Goal: Navigation & Orientation: Find specific page/section

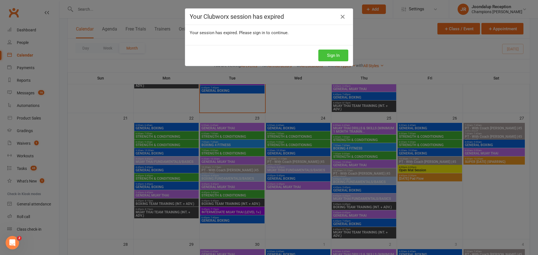
click at [335, 52] on button "Sign In" at bounding box center [333, 56] width 30 height 12
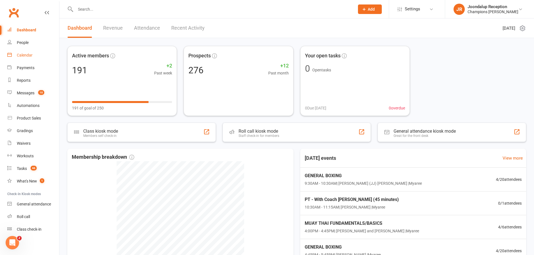
click at [26, 59] on link "Calendar" at bounding box center [33, 55] width 52 height 13
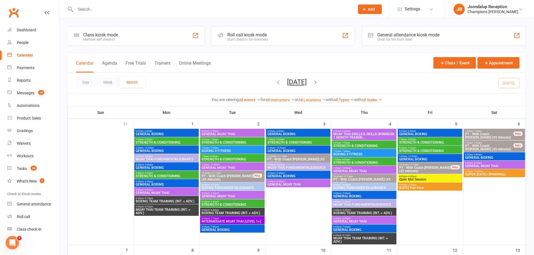
click at [16, 55] on link "Calendar" at bounding box center [33, 55] width 52 height 13
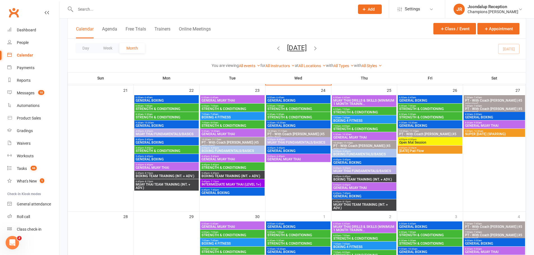
scroll to position [420, 0]
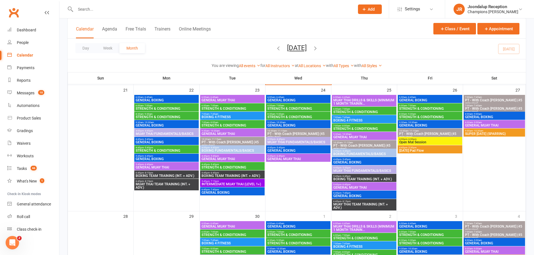
click at [218, 189] on span "- 7:45pm" at bounding box center [214, 190] width 9 height 3
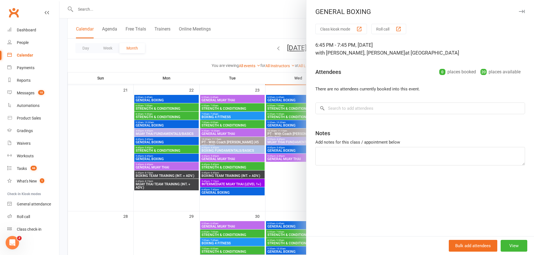
click at [226, 69] on div at bounding box center [296, 127] width 474 height 255
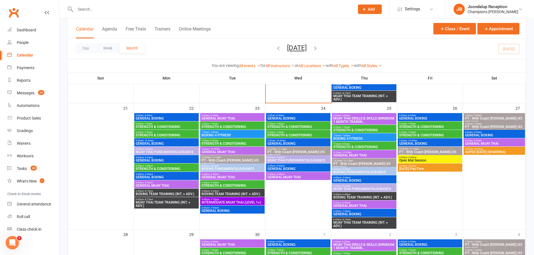
scroll to position [392, 0]
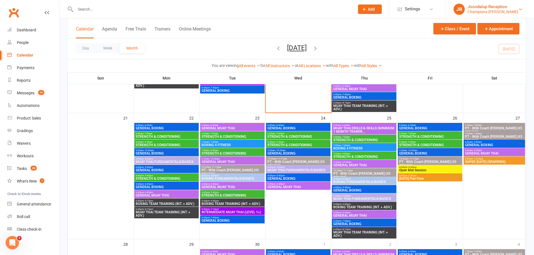
click at [502, 13] on div "Champions Gym Myaree" at bounding box center [492, 11] width 51 height 5
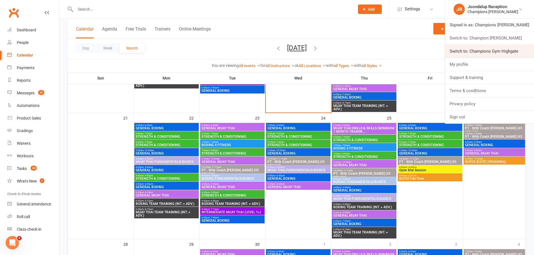
click at [502, 50] on link "Switch to: Champions Gym Highgate" at bounding box center [489, 51] width 89 height 13
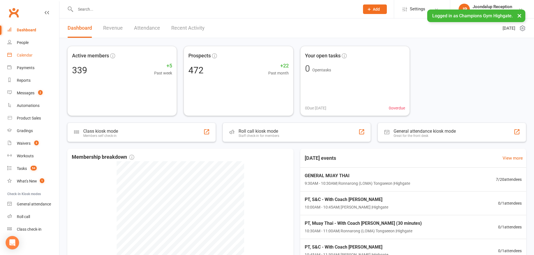
click at [31, 57] on div "Calendar" at bounding box center [25, 55] width 16 height 4
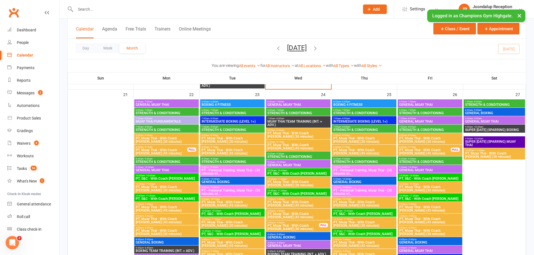
scroll to position [729, 0]
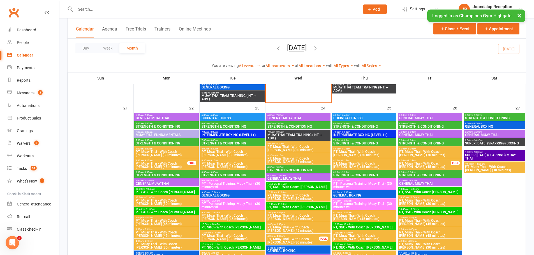
click at [358, 115] on span "6:00am - 6:45am" at bounding box center [364, 115] width 62 height 3
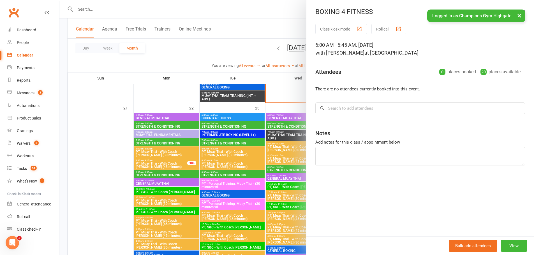
click at [272, 99] on div at bounding box center [296, 127] width 474 height 255
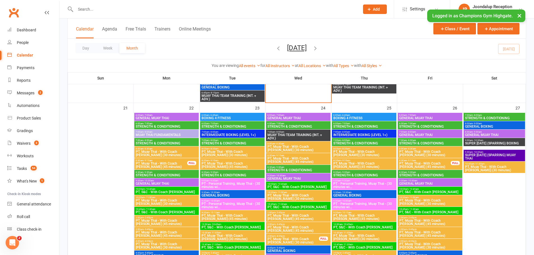
click at [241, 118] on span "BOXING 4 FITNESS" at bounding box center [232, 118] width 62 height 3
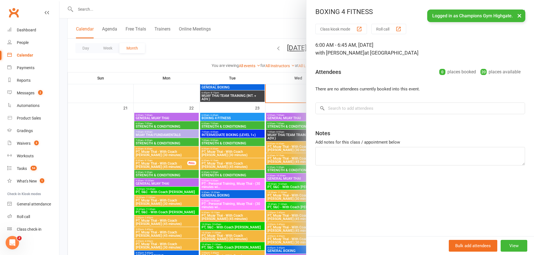
click at [247, 122] on div at bounding box center [296, 127] width 474 height 255
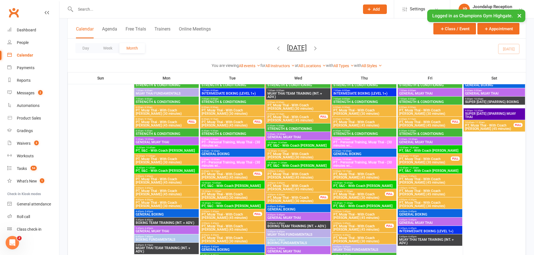
scroll to position [476, 0]
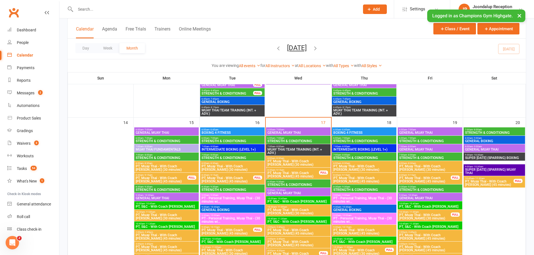
click at [348, 129] on span "- 6:45am" at bounding box center [345, 130] width 9 height 3
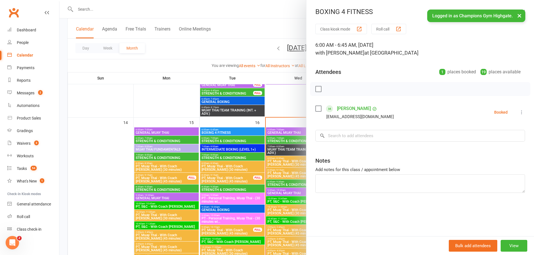
click at [264, 131] on div at bounding box center [296, 127] width 474 height 255
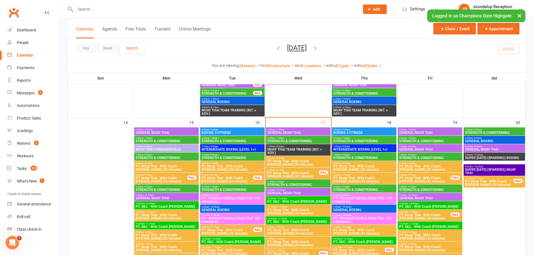
click at [224, 136] on div "6:00am - 7:00am STRENGTH & CONDITIONING" at bounding box center [232, 140] width 64 height 8
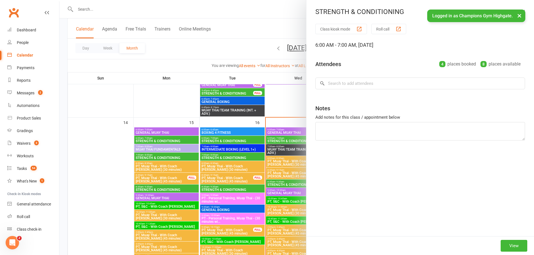
click at [229, 132] on div at bounding box center [296, 127] width 474 height 255
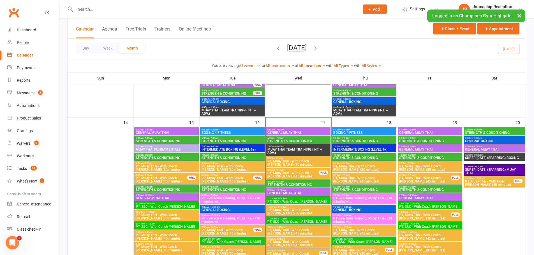
click at [229, 132] on span "BOXING 4 FITNESS" at bounding box center [232, 132] width 62 height 3
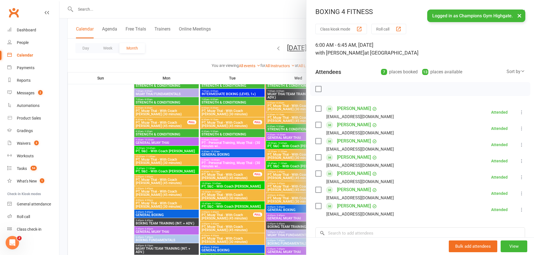
scroll to position [532, 0]
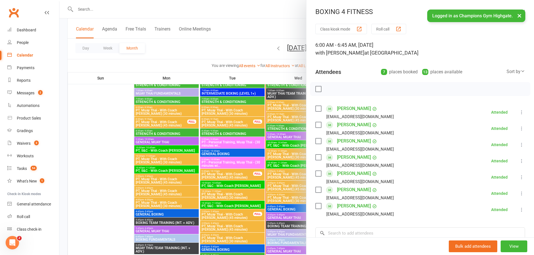
click at [246, 125] on div at bounding box center [296, 127] width 474 height 255
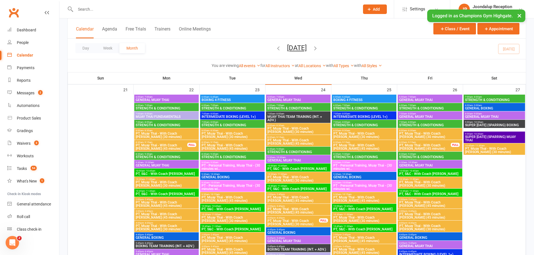
scroll to position [757, 0]
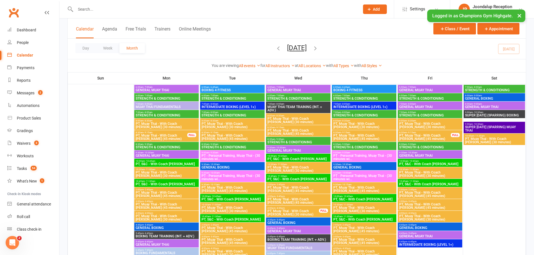
click at [359, 163] on div "9:30am - 10:30am GENERAL BOXING" at bounding box center [364, 166] width 64 height 8
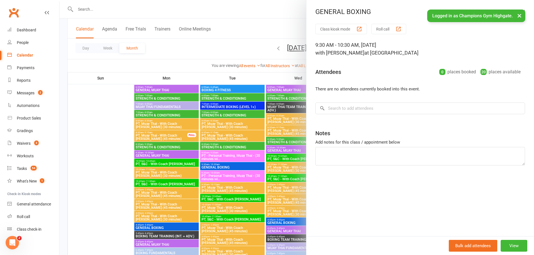
click at [215, 154] on div at bounding box center [296, 127] width 474 height 255
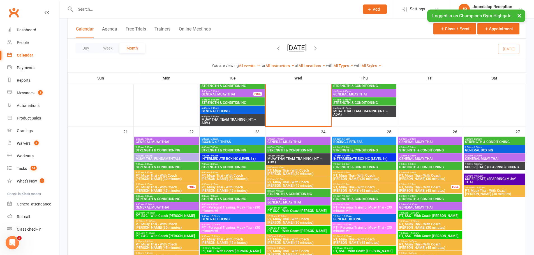
scroll to position [617, 0]
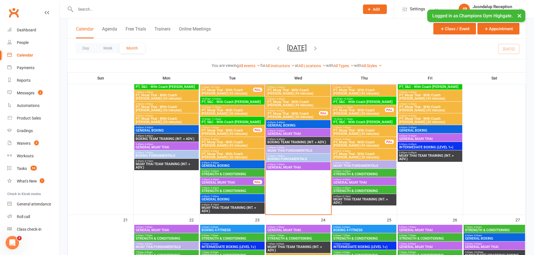
click at [244, 162] on span "4:45pm - 5:45pm" at bounding box center [232, 163] width 62 height 3
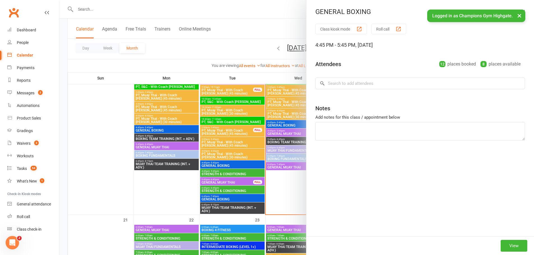
scroll to position [504, 0]
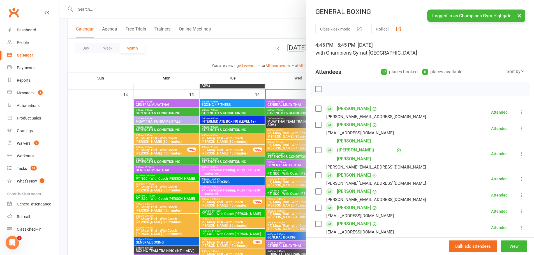
click at [238, 162] on div at bounding box center [296, 127] width 474 height 255
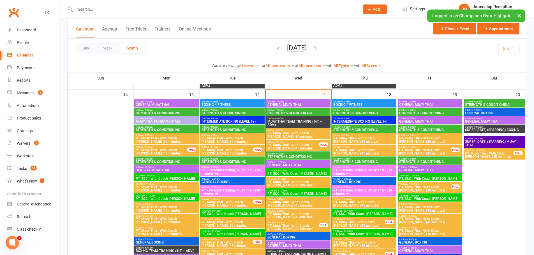
click at [240, 180] on span "9:30am - 10:30am" at bounding box center [232, 179] width 62 height 3
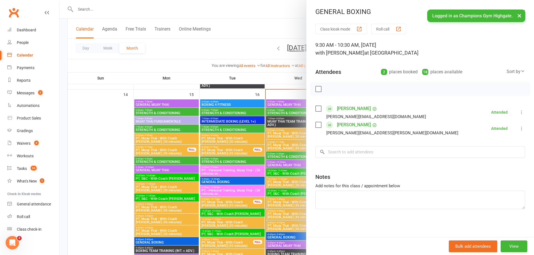
click at [241, 159] on div at bounding box center [296, 127] width 474 height 255
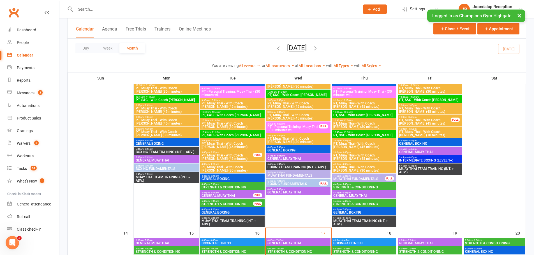
scroll to position [364, 0]
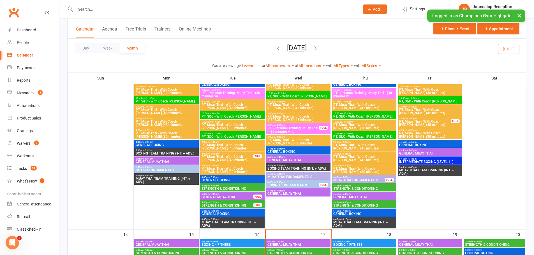
click at [228, 179] on span "GENERAL BOXING" at bounding box center [232, 180] width 62 height 3
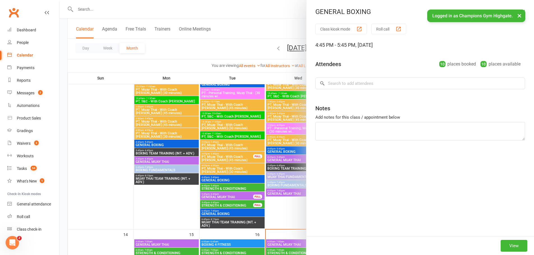
scroll to position [308, 0]
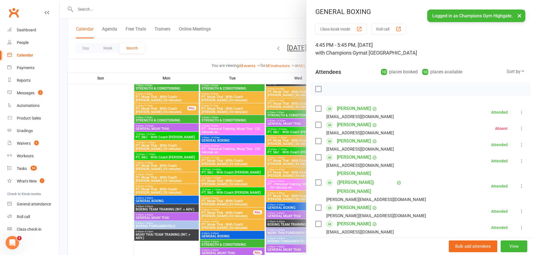
click at [220, 150] on div at bounding box center [296, 127] width 474 height 255
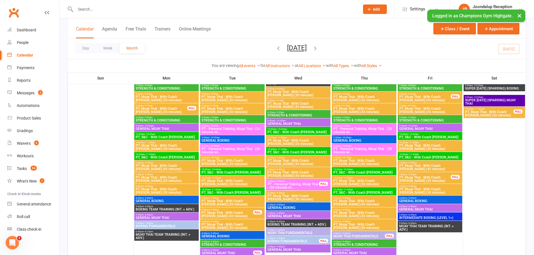
click at [214, 138] on div "9:30am - 10:30am GENERAL BOXING" at bounding box center [232, 139] width 64 height 8
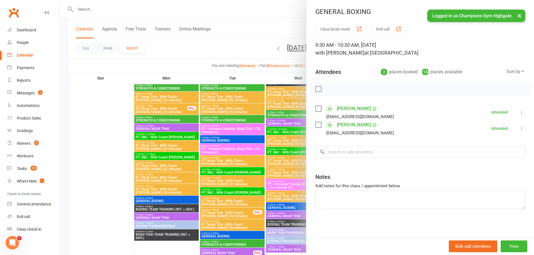
click at [176, 61] on div at bounding box center [296, 127] width 474 height 255
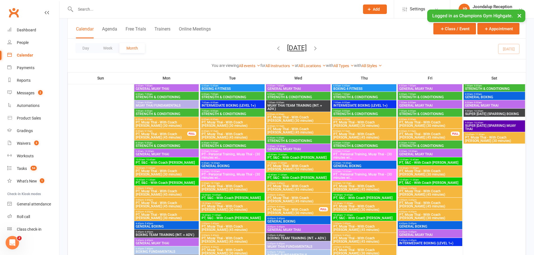
scroll to position [757, 0]
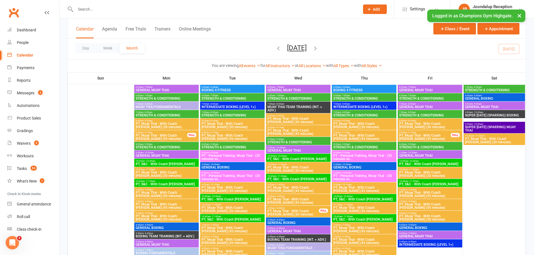
click at [363, 166] on span "GENERAL BOXING" at bounding box center [364, 167] width 62 height 3
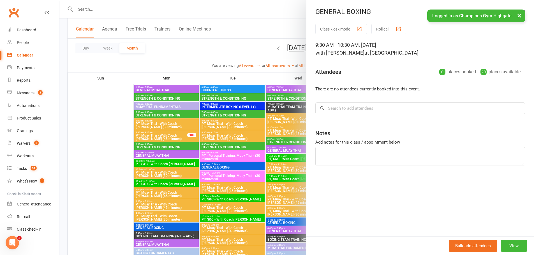
click at [276, 129] on div at bounding box center [296, 127] width 474 height 255
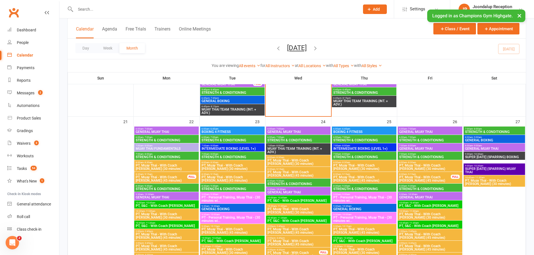
scroll to position [729, 0]
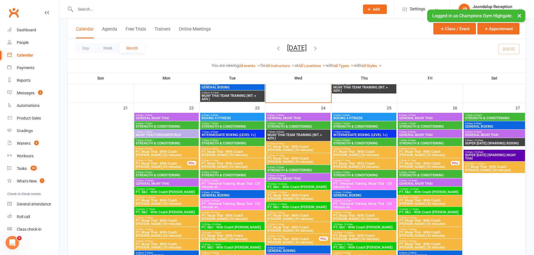
click at [485, 2] on li "JR Joondalup Reception Champions Gym Highgate Signed in as: Champions Gym Highg…" at bounding box center [492, 9] width 84 height 18
click at [485, 7] on div "Joondalup Reception" at bounding box center [495, 6] width 46 height 5
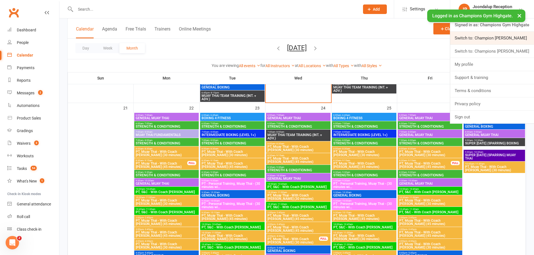
click at [491, 40] on link "Switch to: Champion [PERSON_NAME]" at bounding box center [492, 38] width 84 height 13
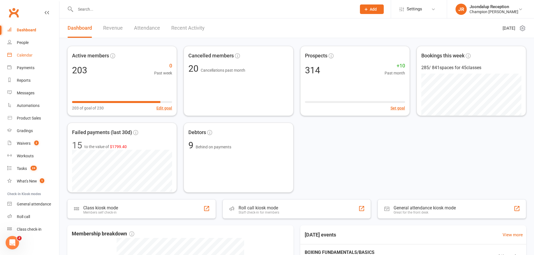
click at [26, 61] on link "Calendar" at bounding box center [33, 55] width 52 height 13
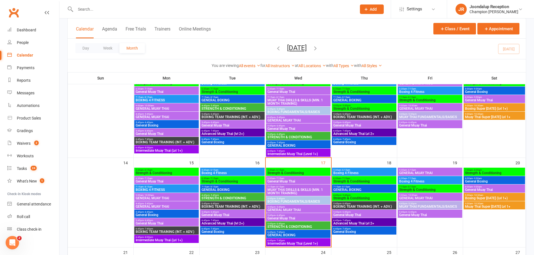
scroll to position [168, 0]
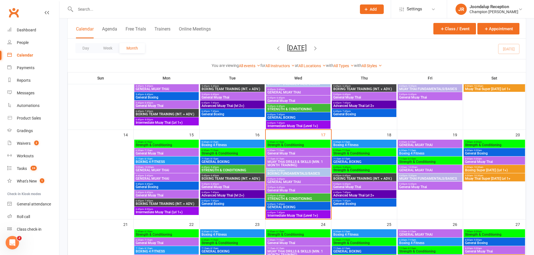
click at [290, 173] on span "BOXING FUNDAMENTALS/BASICS" at bounding box center [298, 173] width 62 height 3
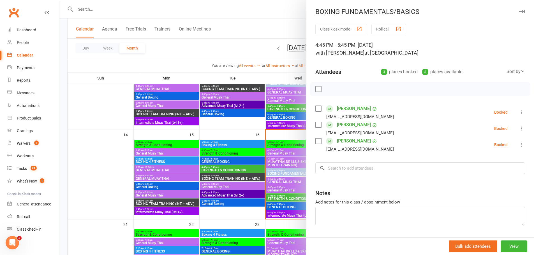
click at [280, 182] on div at bounding box center [296, 127] width 474 height 255
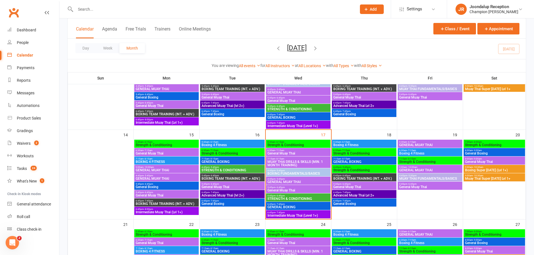
click at [277, 183] on span "GENERAL MUAY THAI" at bounding box center [298, 181] width 62 height 3
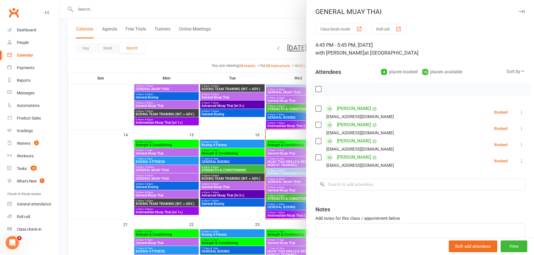
click at [275, 188] on div at bounding box center [296, 127] width 474 height 255
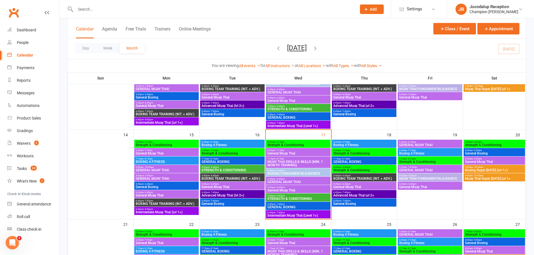
click at [283, 189] on span "General Muay Thai" at bounding box center [298, 190] width 62 height 3
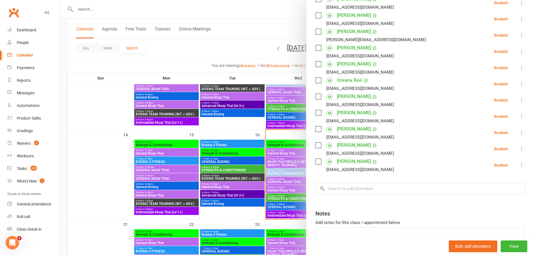
scroll to position [112, 0]
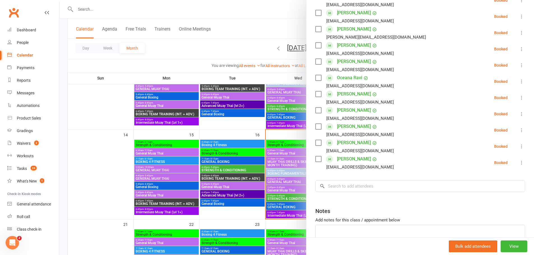
click at [294, 200] on div at bounding box center [296, 127] width 474 height 255
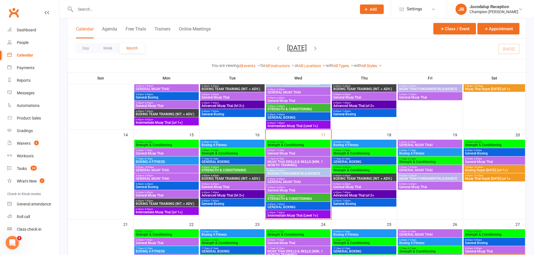
click at [276, 196] on span "- 6:45pm" at bounding box center [279, 196] width 9 height 3
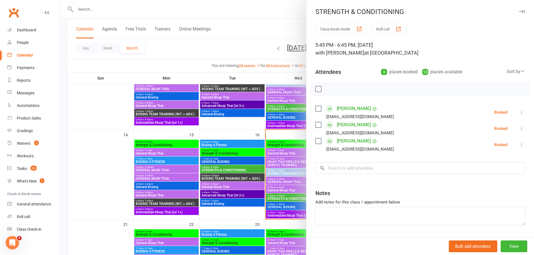
click at [278, 210] on div at bounding box center [296, 127] width 474 height 255
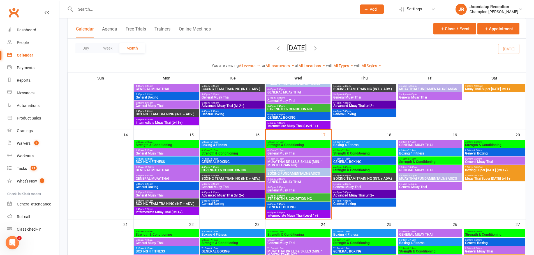
click at [292, 203] on div "6:45pm - 7:45pm GENERAL BOXING" at bounding box center [298, 206] width 64 height 8
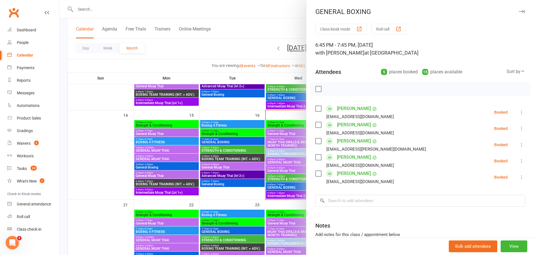
scroll to position [196, 0]
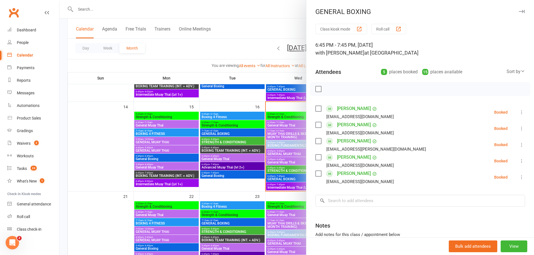
click at [281, 150] on div at bounding box center [296, 127] width 474 height 255
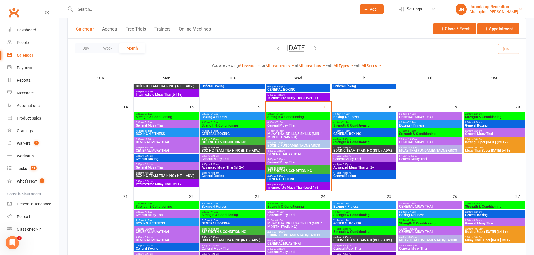
click at [487, 11] on div "Champion Gym Joondalup" at bounding box center [493, 11] width 49 height 5
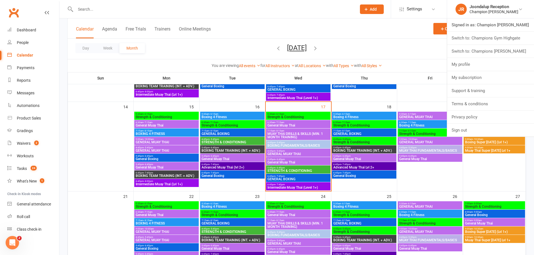
click at [491, 58] on li "Switch to: Champions Gym Myaree" at bounding box center [490, 51] width 87 height 13
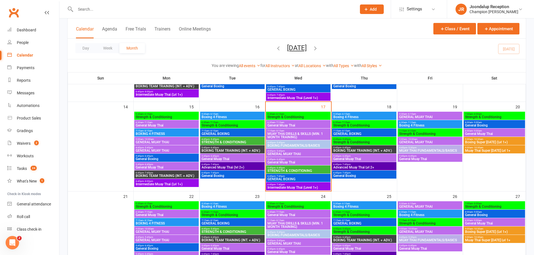
click at [491, 58] on div "Day Week Month September 2025 September 2025 Sun Mon Tue Wed Thu Fri Sat 31 01 …" at bounding box center [297, 49] width 458 height 20
click at [493, 9] on div "Champion Gym Joondalup" at bounding box center [493, 11] width 49 height 5
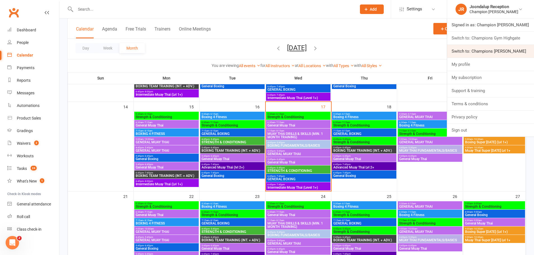
click at [503, 53] on link "Switch to: Champions Gym Myaree" at bounding box center [490, 51] width 87 height 13
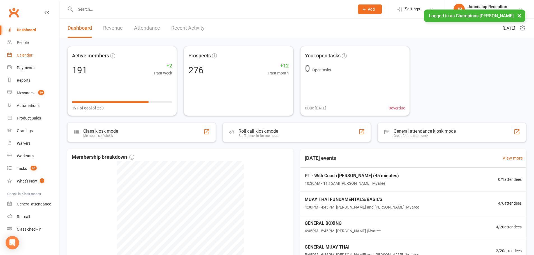
click at [31, 56] on div "Calendar" at bounding box center [25, 55] width 16 height 4
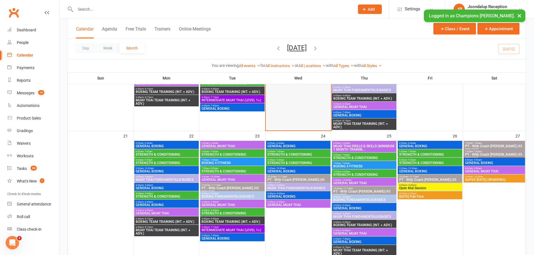
scroll to position [364, 0]
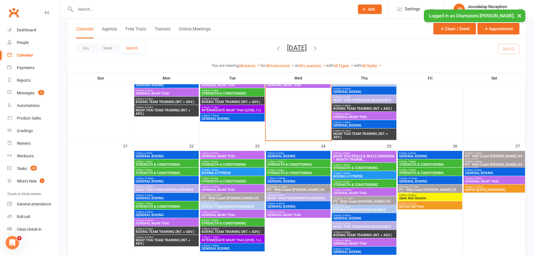
click at [257, 117] on span "6:45pm - 7:45pm" at bounding box center [232, 116] width 62 height 3
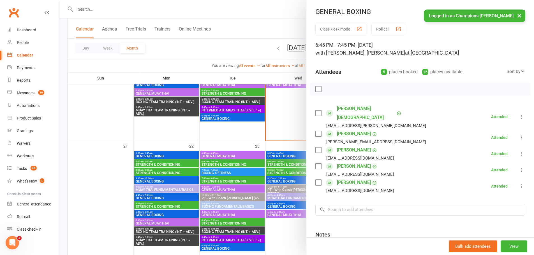
click at [240, 132] on div at bounding box center [296, 127] width 474 height 255
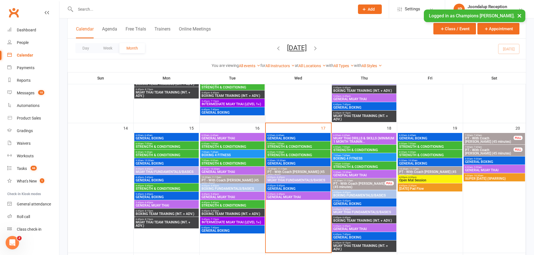
click at [229, 116] on div at bounding box center [232, 62] width 64 height 119
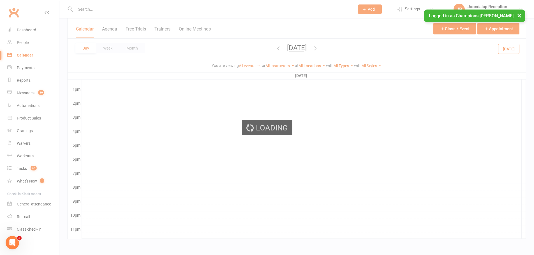
scroll to position [0, 0]
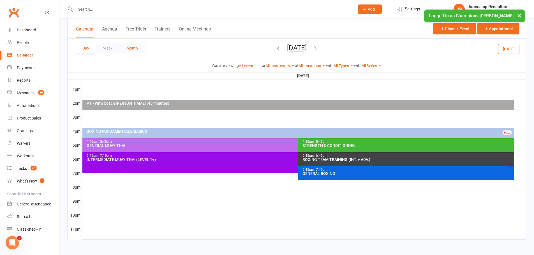
click at [135, 51] on button "Month" at bounding box center [132, 48] width 26 height 10
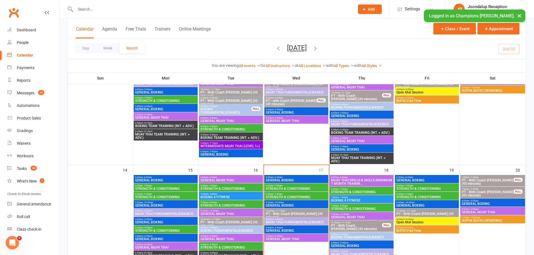
click at [229, 151] on span "6:45pm - 7:45pm" at bounding box center [231, 151] width 62 height 3
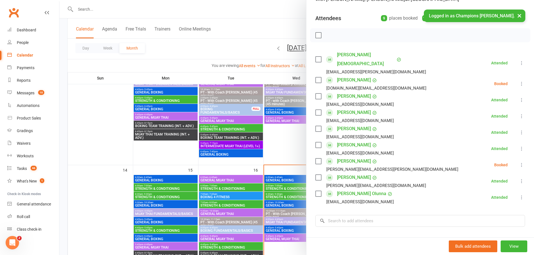
scroll to position [56, 0]
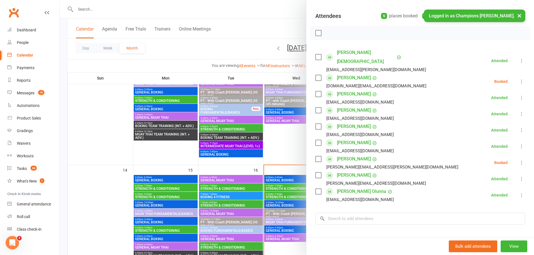
click at [277, 131] on div at bounding box center [296, 127] width 474 height 255
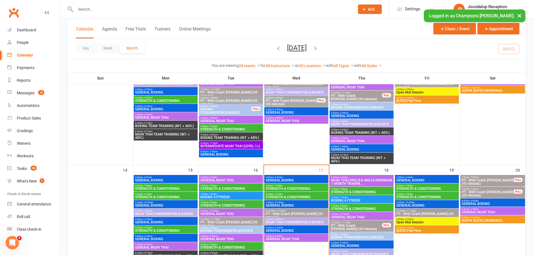
click at [520, 16] on button "×" at bounding box center [519, 16] width 10 height 12
click at [517, 13] on link "JR Joondalup Reception Champions Gym Myaree" at bounding box center [489, 9] width 72 height 11
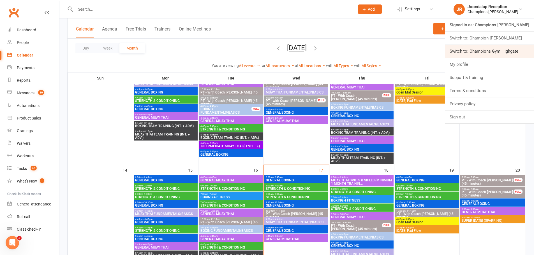
click at [522, 51] on link "Switch to: Champions Gym Highgate" at bounding box center [489, 51] width 89 height 13
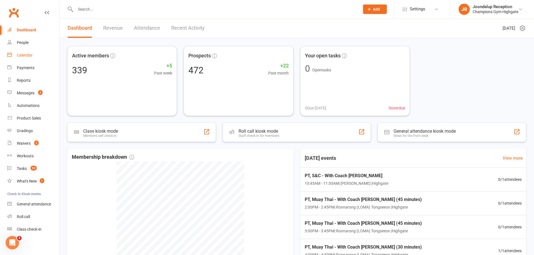
click at [29, 55] on div "Calendar" at bounding box center [25, 55] width 16 height 4
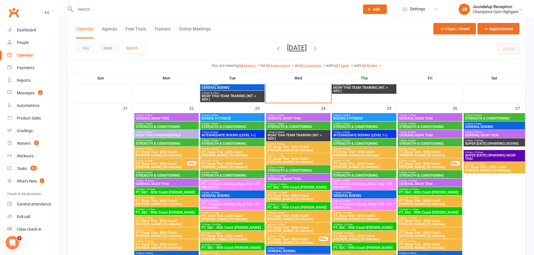
scroll to position [729, 0]
